Goal: Communication & Community: Share content

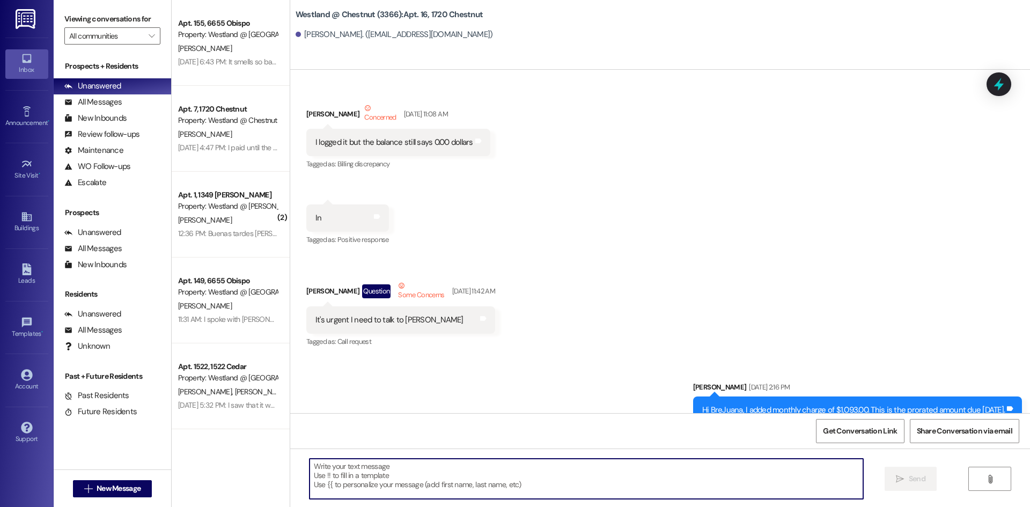
scroll to position [3601, 0]
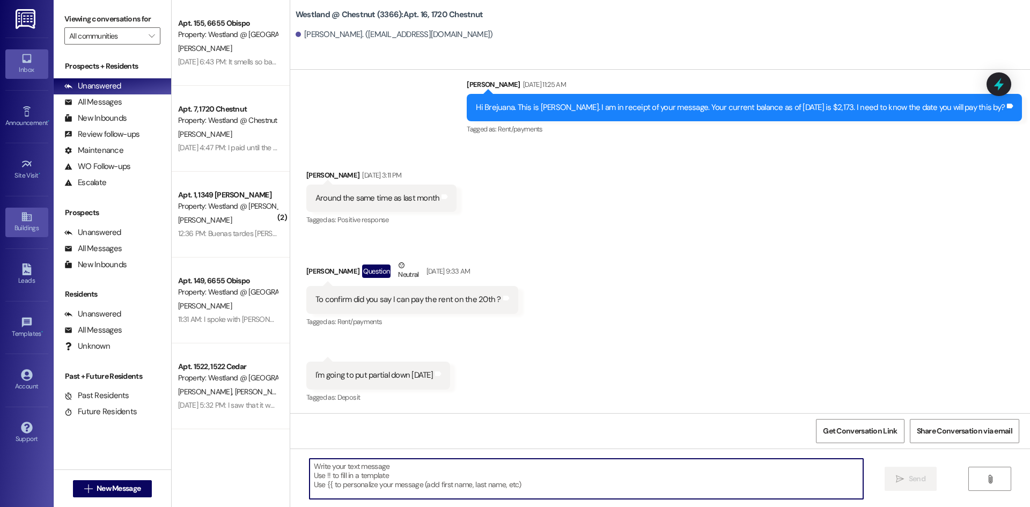
click at [28, 232] on div "Buildings" at bounding box center [27, 228] width 54 height 11
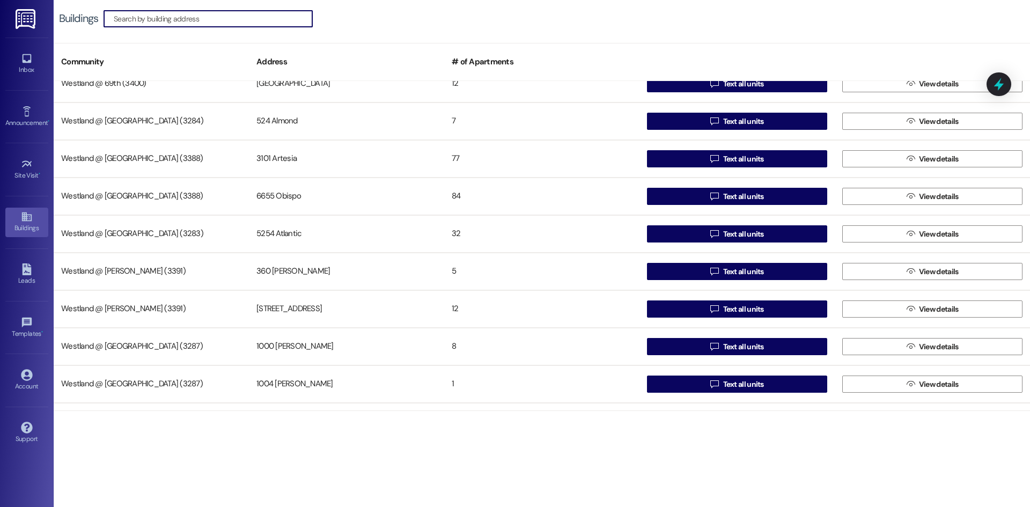
scroll to position [97, 0]
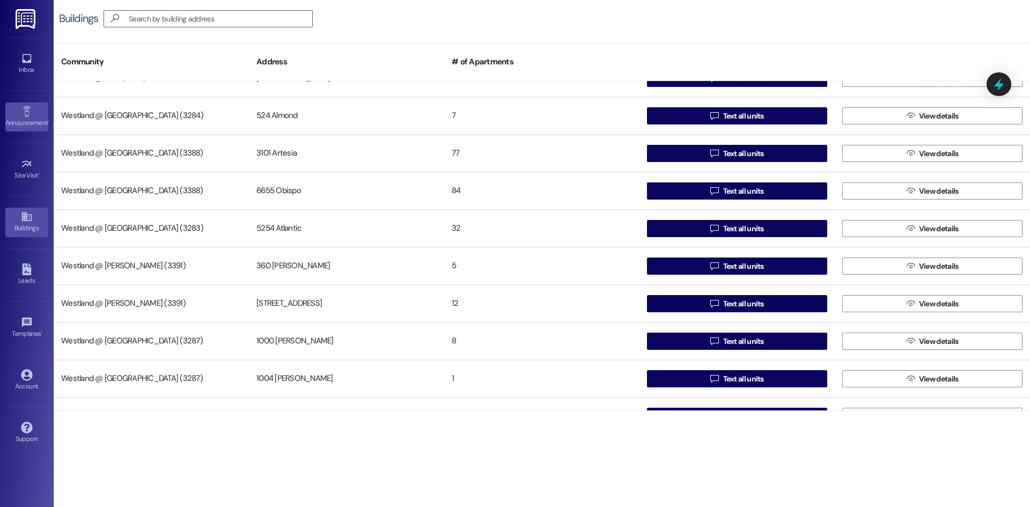
click at [36, 109] on link "Announcement •" at bounding box center [26, 116] width 43 height 29
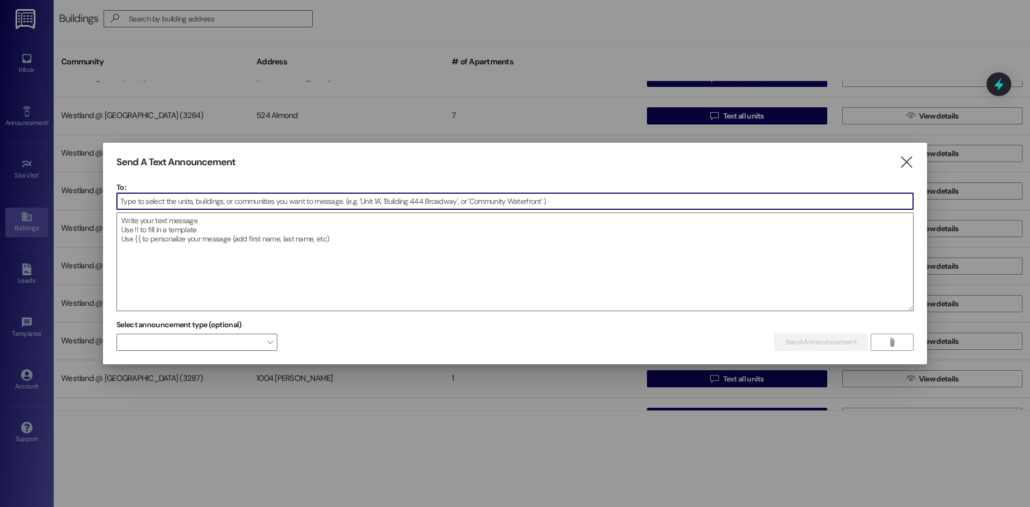
click at [179, 195] on input at bounding box center [515, 201] width 796 height 16
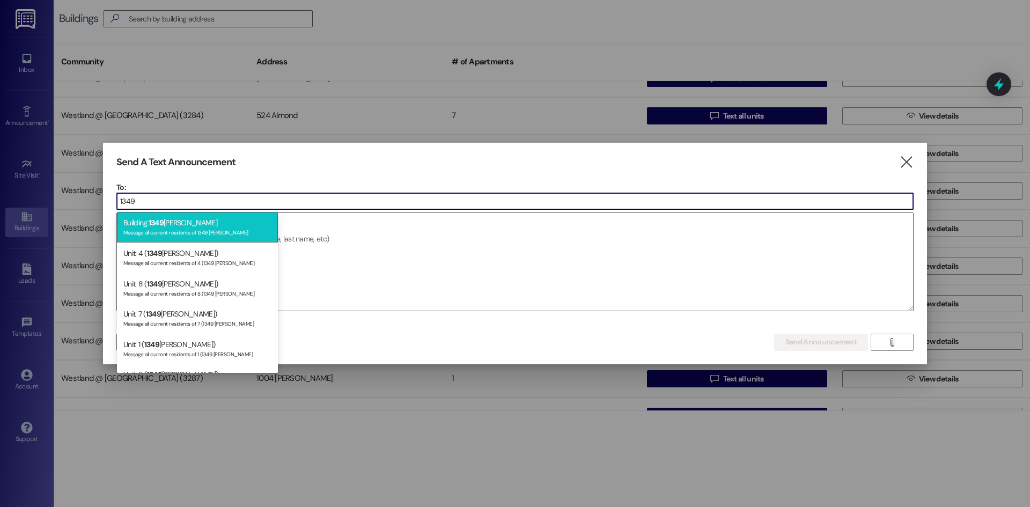
type input "1349"
click at [170, 229] on div "Message all current residents of 1349 [PERSON_NAME]" at bounding box center [197, 231] width 148 height 9
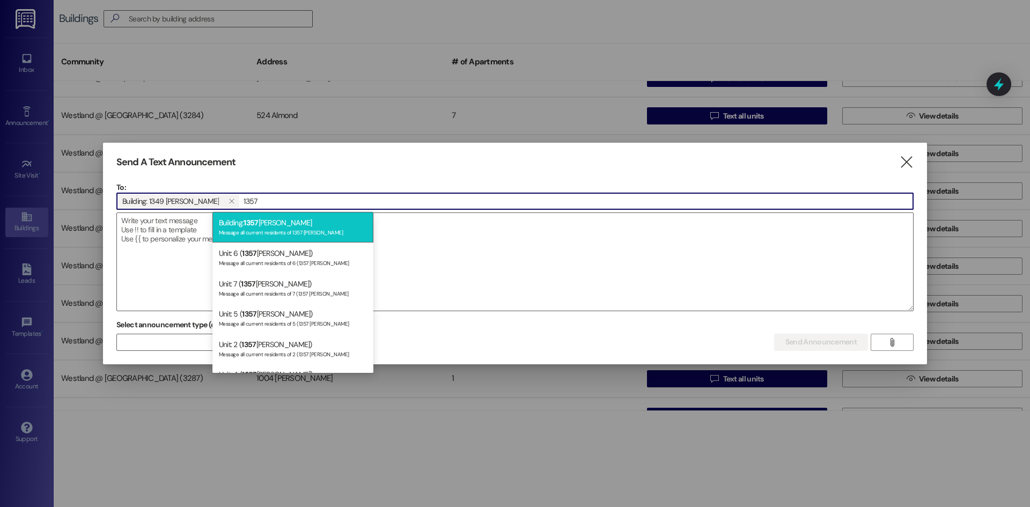
type input "1357"
click at [255, 230] on div "Message all current residents of 1357 [PERSON_NAME]" at bounding box center [293, 231] width 148 height 9
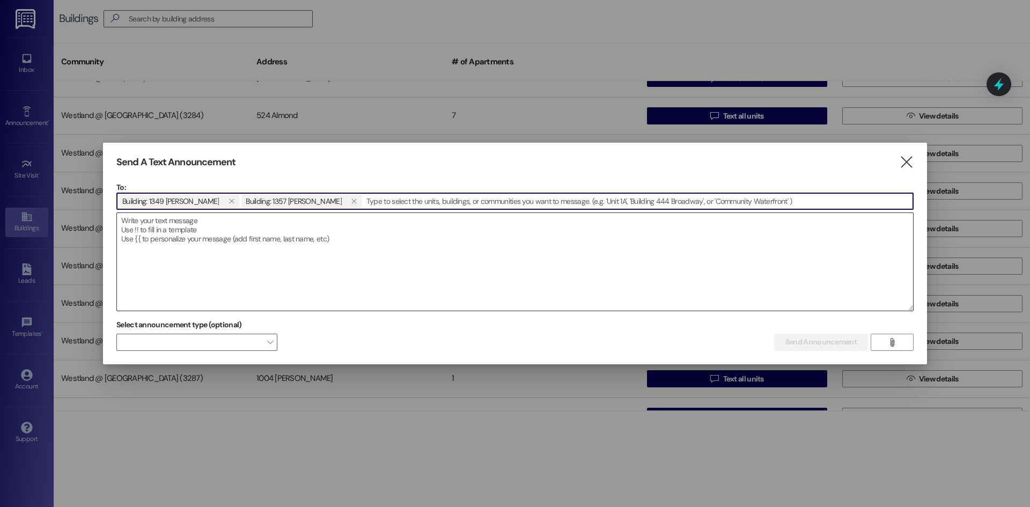
click at [342, 281] on textarea at bounding box center [515, 262] width 796 height 98
click at [240, 262] on textarea at bounding box center [515, 262] width 796 height 98
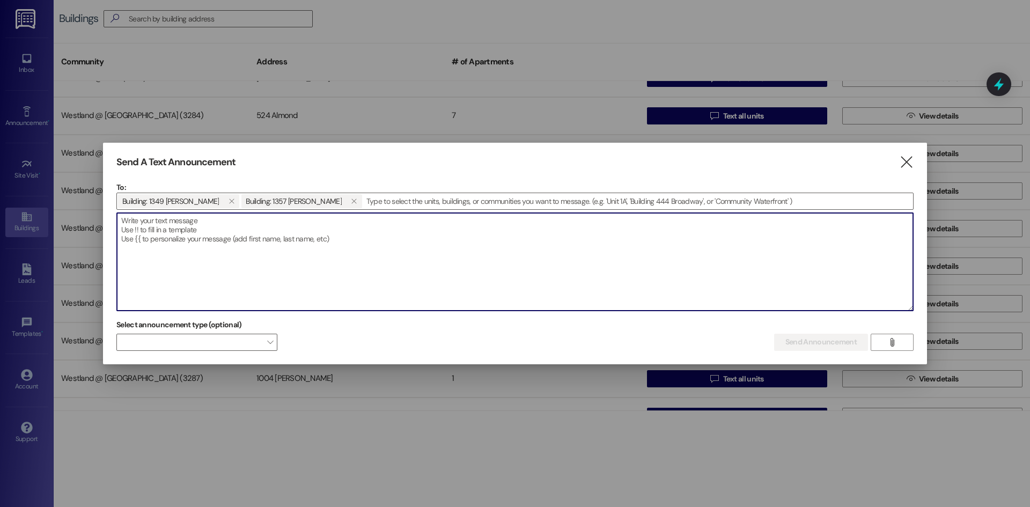
click at [170, 254] on textarea at bounding box center [515, 262] width 796 height 98
paste textarea "LoremipsumdoLorsita: Consec Adipiscin Elitseddo EiusmodtEmpo Incididun ut 1247–…"
type textarea "LoremipsumdoLorsita: Consec Adipiscin Elitseddo EiusmodtEmpo Incididun ut 1247–…"
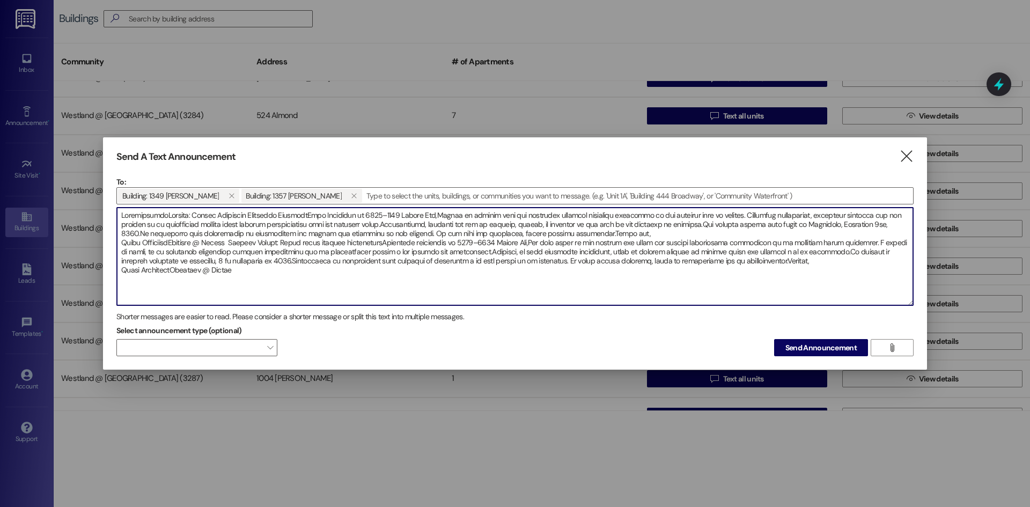
drag, startPoint x: 246, startPoint y: 276, endPoint x: 56, endPoint y: 170, distance: 217.6
click at [56, 170] on div "Send A Text Announcement  To: Building: 1349 [PERSON_NAME]  Building: 1357 [P…" at bounding box center [515, 253] width 1030 height 507
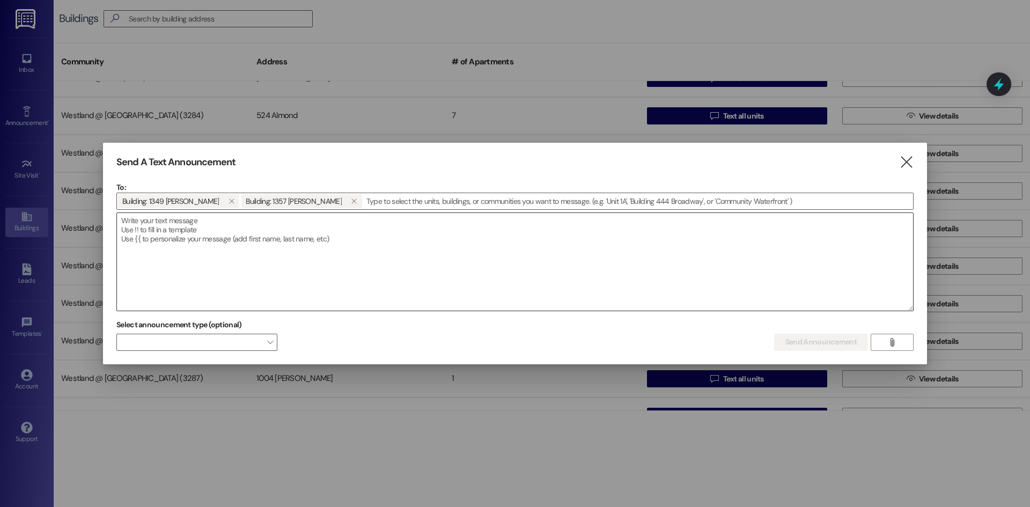
click at [140, 256] on textarea at bounding box center [515, 262] width 796 height 98
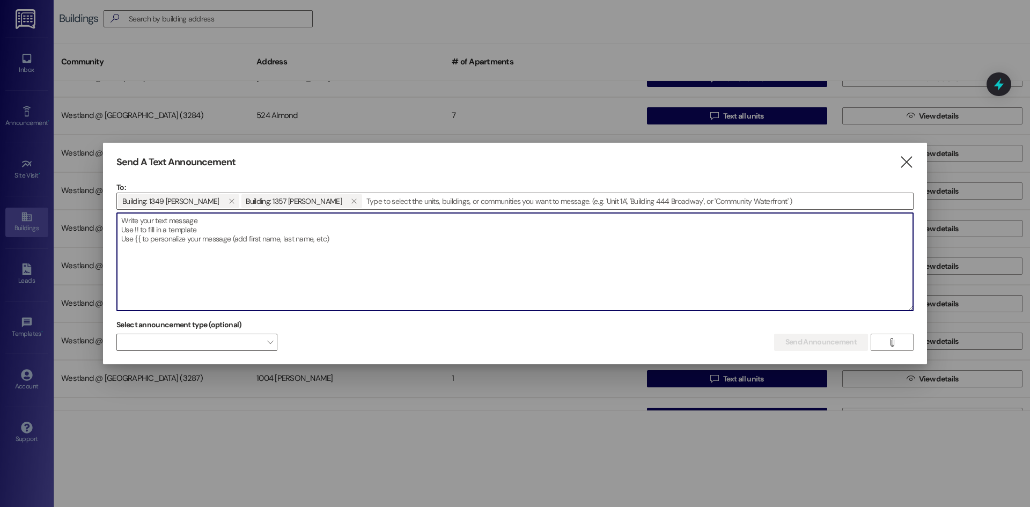
paste textarea "LoremipsumdoLorsita: Consec Adipiscin Elitseddo EiusmodtEmpo Incididun ut 1247–…"
type textarea "LoremipsumdoLorsita: Consec Adipiscin Elitseddo EiusmodtEmpo Incididun ut 1247–…"
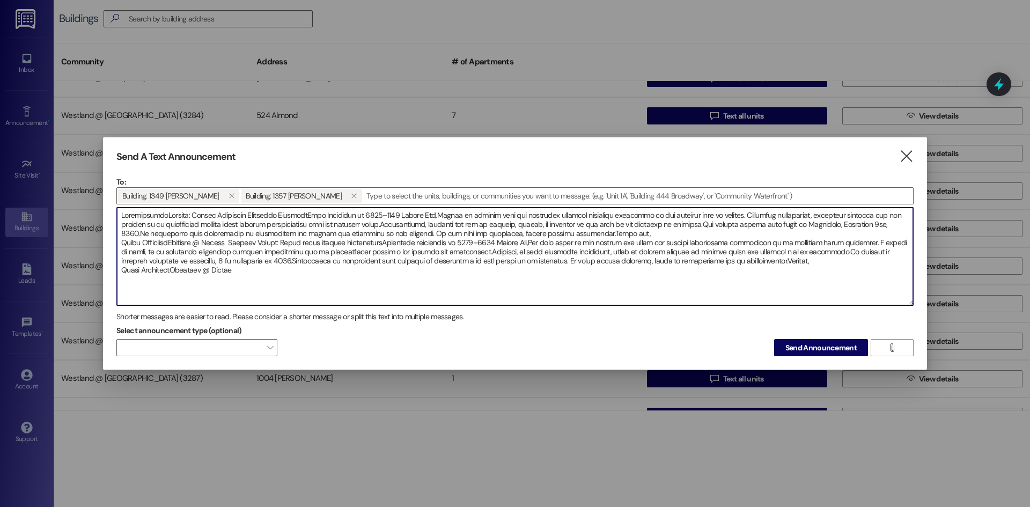
click at [609, 233] on textarea at bounding box center [515, 257] width 796 height 98
drag, startPoint x: 266, startPoint y: 277, endPoint x: 96, endPoint y: 182, distance: 194.6
click at [96, 182] on div "Send A Text Announcement  To: Building: 1349 [PERSON_NAME]  Building: 1357 [P…" at bounding box center [515, 253] width 1030 height 507
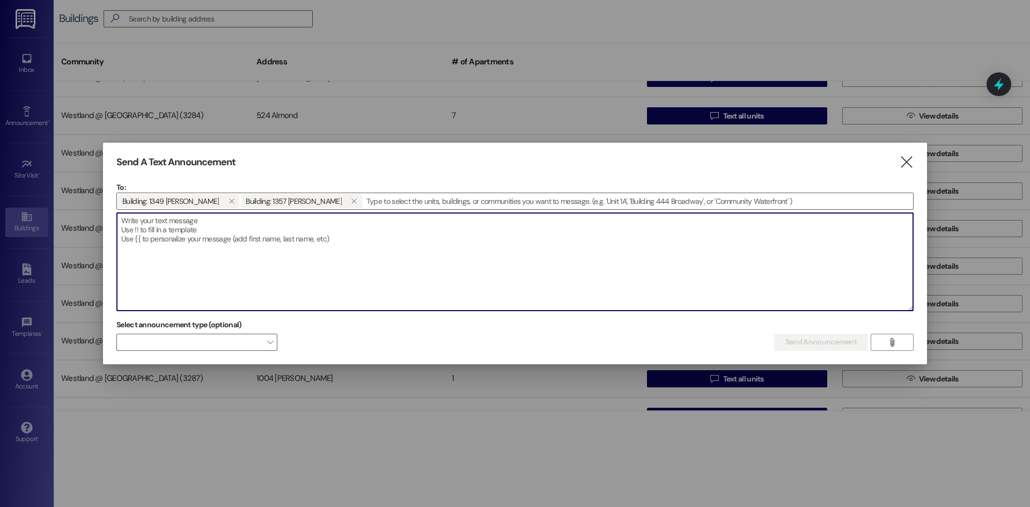
click at [380, 250] on textarea at bounding box center [515, 262] width 796 height 98
click at [180, 261] on textarea at bounding box center [515, 262] width 796 height 98
paste textarea "LoremipsumdoLorsita: Consec Adipiscin Elitseddo EiusmodtEmpo Incididun ut 1247–…"
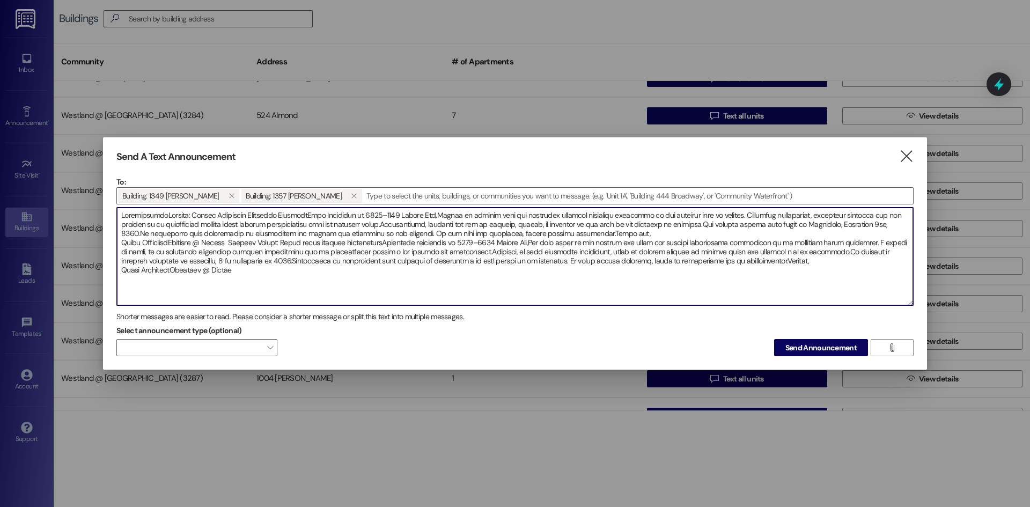
drag, startPoint x: 265, startPoint y: 275, endPoint x: 54, endPoint y: 193, distance: 226.6
click at [54, 193] on div "Send A Text Announcement  To: Building: 1349 [PERSON_NAME]  Building: 1357 [P…" at bounding box center [515, 253] width 1030 height 507
type textarea "LoremipsumdoLorsita: Consec Adipiscin Elitseddo EiusmodtEmpo Incididun ut 1247–…"
click at [811, 354] on button "Send Announcement" at bounding box center [821, 347] width 94 height 17
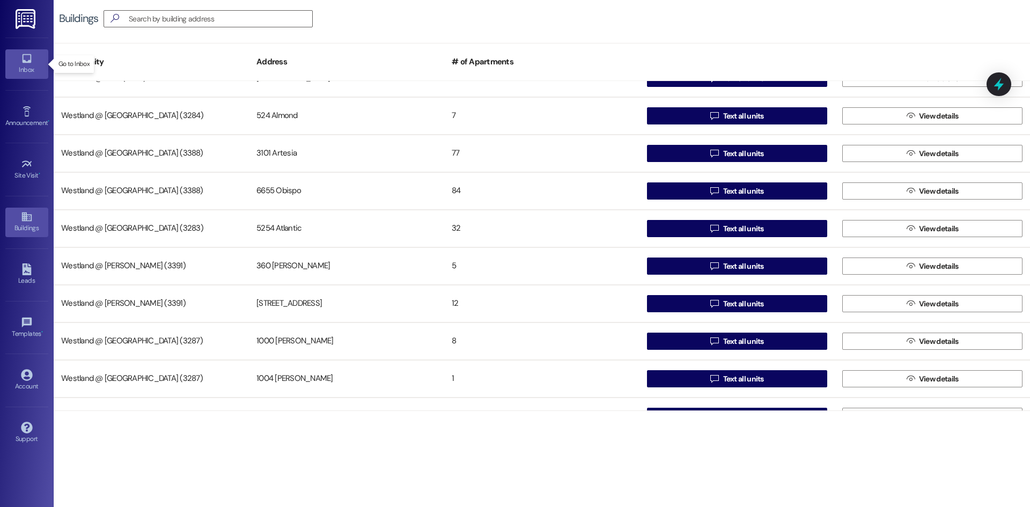
click at [25, 65] on div "Inbox" at bounding box center [27, 69] width 54 height 11
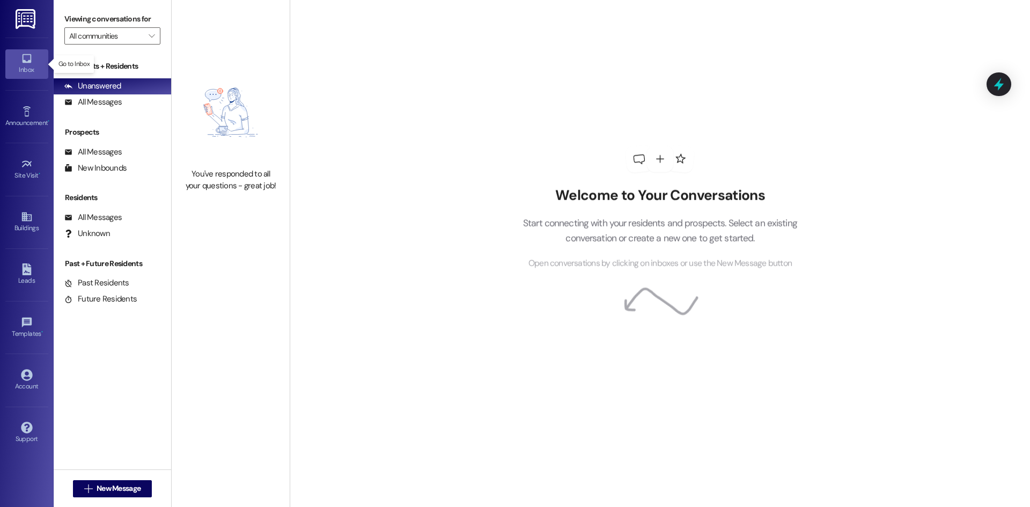
click at [34, 70] on div "Inbox" at bounding box center [27, 69] width 54 height 11
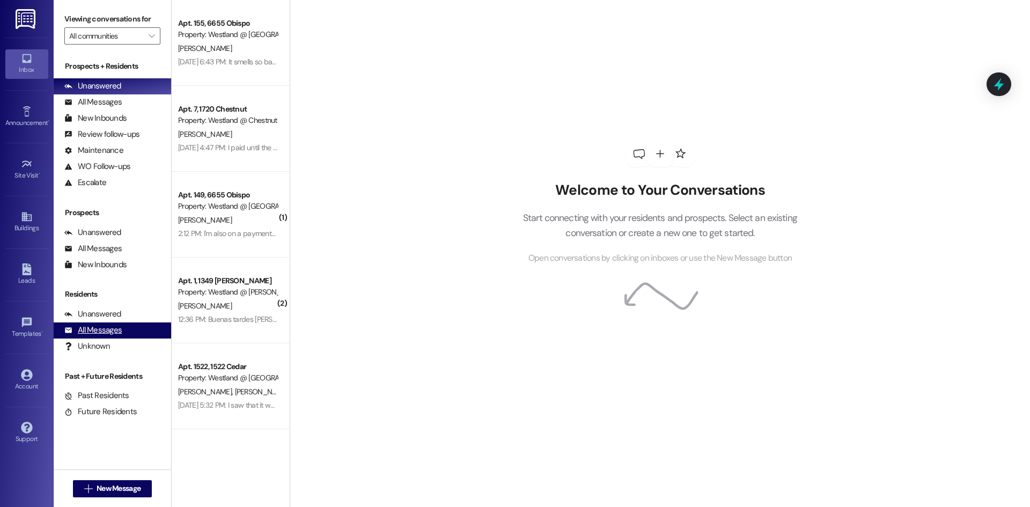
click at [112, 325] on div "All Messages" at bounding box center [92, 330] width 57 height 11
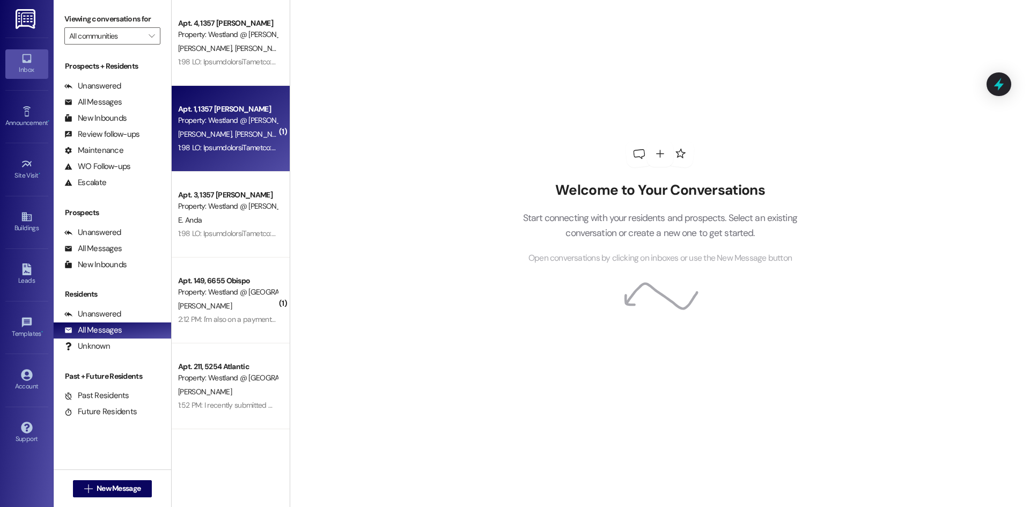
click at [229, 152] on div at bounding box center [227, 147] width 101 height 13
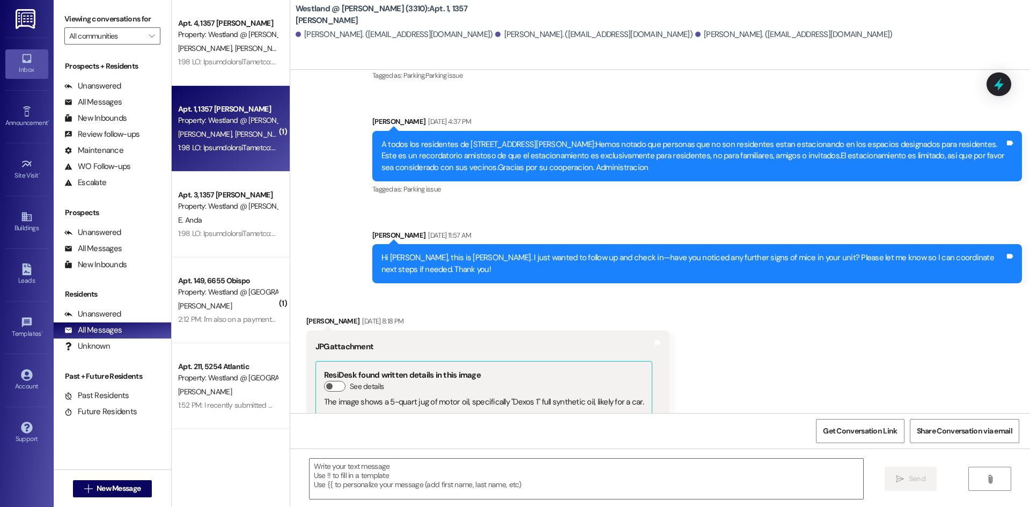
scroll to position [1331, 0]
